Goal: Information Seeking & Learning: Understand process/instructions

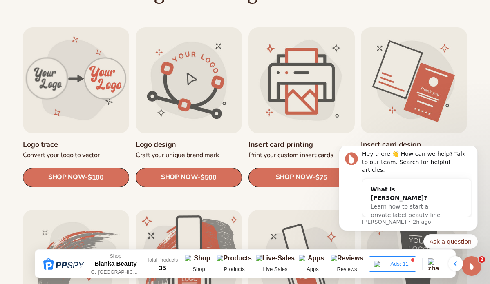
click at [471, 152] on div "Hey there 👋 How can we help? Talk to our team. Search for helpful articles. Wha…" at bounding box center [408, 198] width 150 height 102
click at [475, 150] on icon "Dismiss notification" at bounding box center [475, 147] width 4 height 4
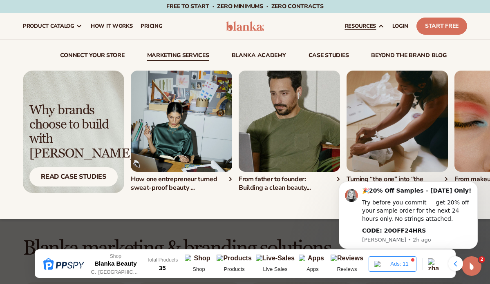
click at [188, 57] on link "Marketing services" at bounding box center [178, 57] width 62 height 8
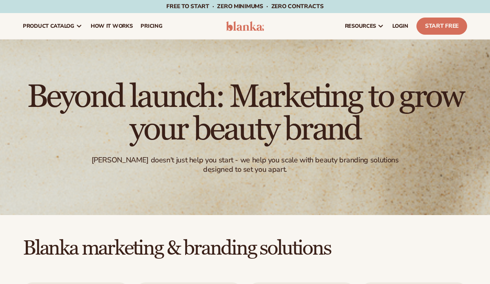
click at [488, 146] on div "Beyond launch: Marketing to grow your beauty brand Blanka doesn't just help you…" at bounding box center [245, 128] width 490 height 176
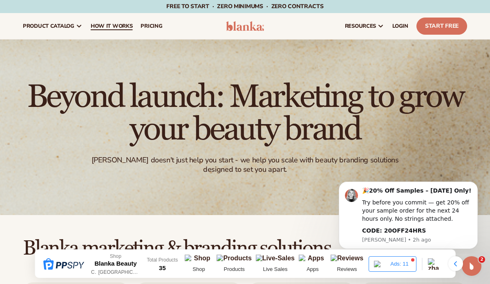
click at [114, 26] on span "How It Works" at bounding box center [112, 26] width 42 height 7
